Goal: Task Accomplishment & Management: Manage account settings

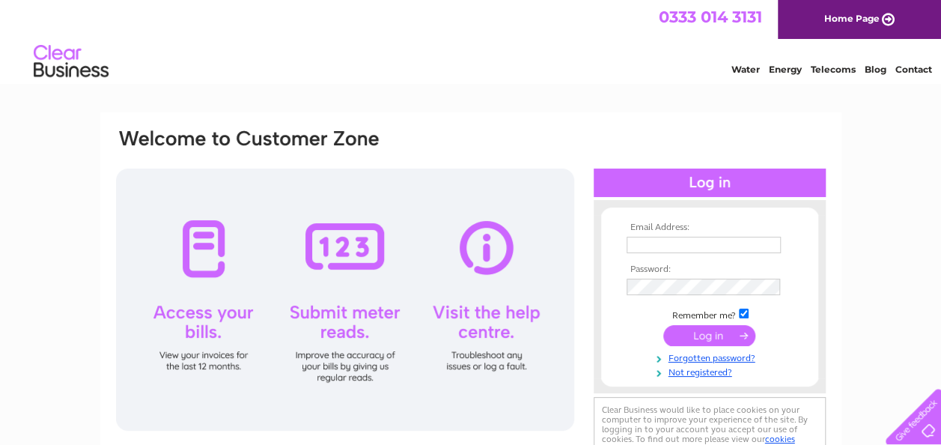
click at [642, 242] on input "text" at bounding box center [703, 244] width 154 height 16
type input "karenwill@psridgway.co.uk"
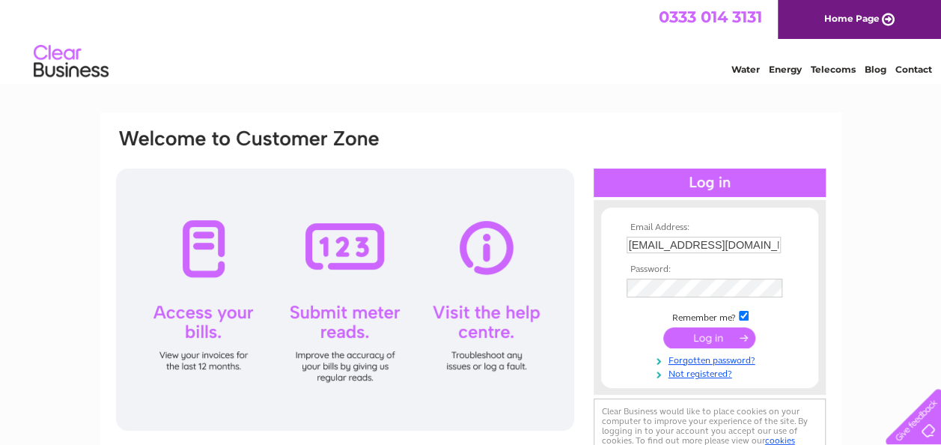
click at [716, 335] on input "submit" at bounding box center [709, 337] width 92 height 21
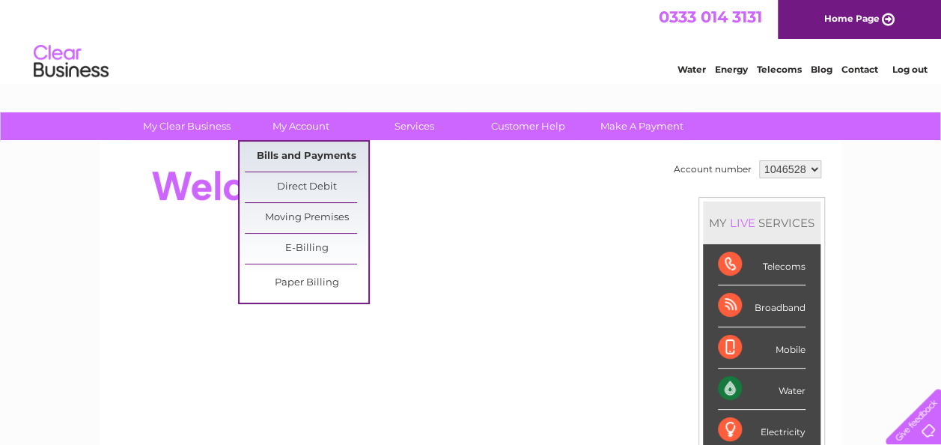
click at [284, 157] on link "Bills and Payments" at bounding box center [306, 156] width 123 height 30
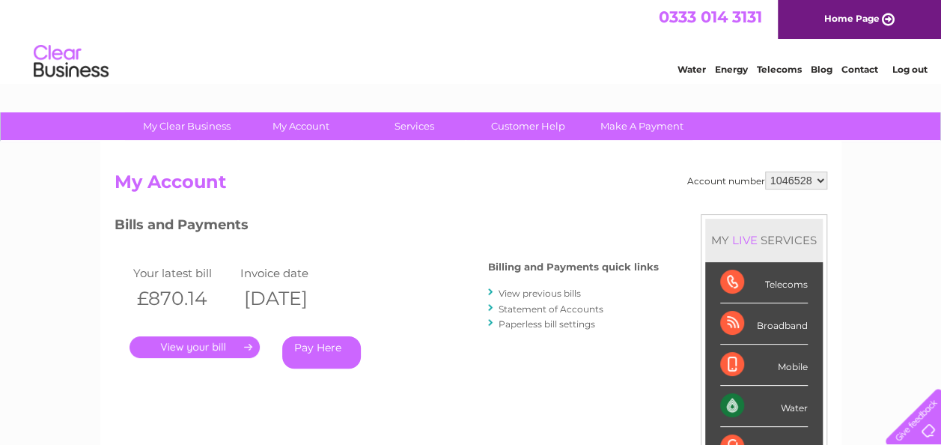
click at [549, 308] on link "Statement of Accounts" at bounding box center [550, 308] width 105 height 11
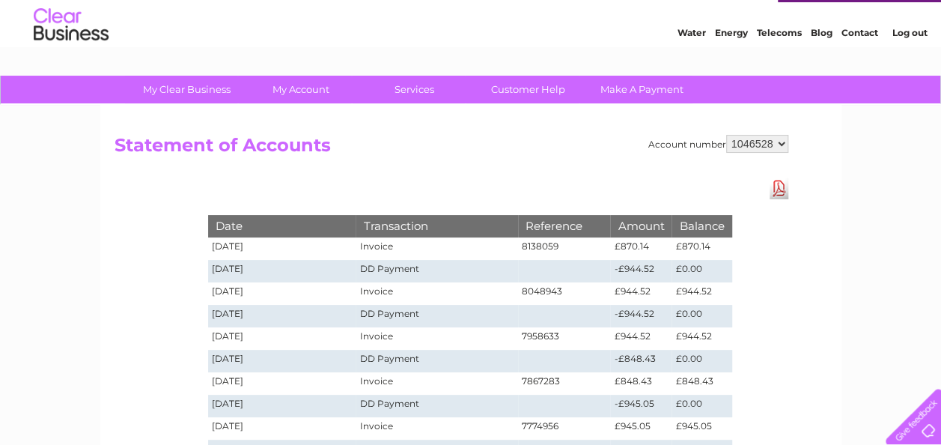
scroll to position [19, 0]
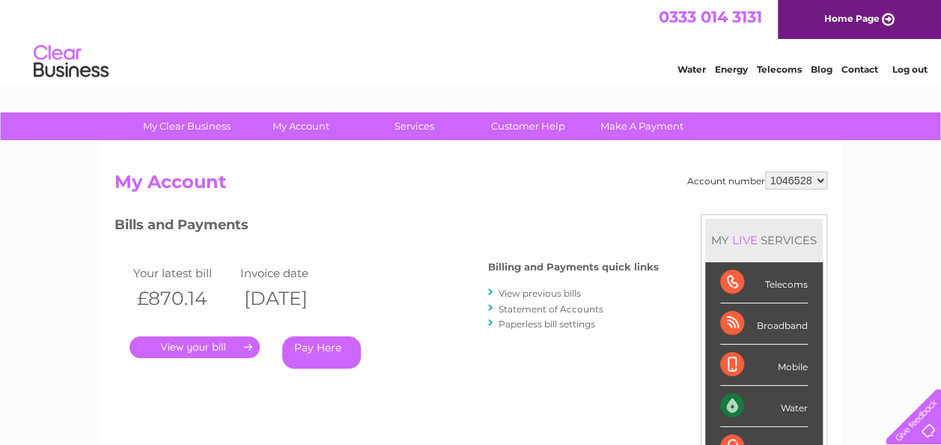
click at [204, 347] on link "." at bounding box center [194, 347] width 130 height 22
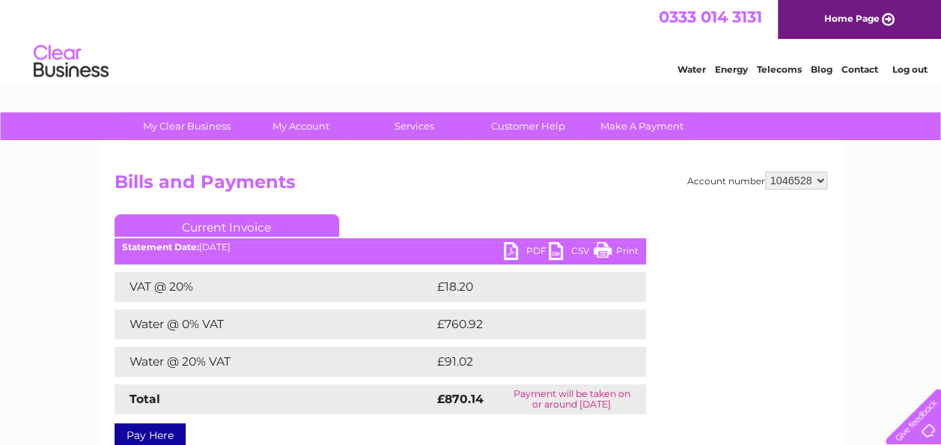
click at [510, 253] on link "PDF" at bounding box center [526, 253] width 45 height 22
